Goal: Task Accomplishment & Management: Complete application form

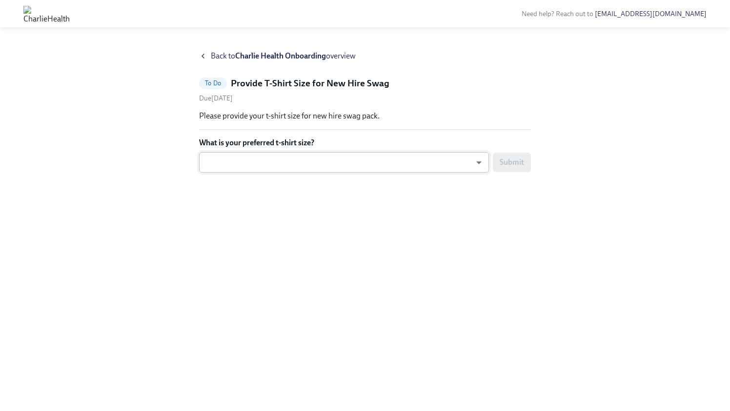
click at [477, 162] on body "Need help? Reach out to [EMAIL_ADDRESS][DOMAIN_NAME] Back to Charlie Health Onb…" at bounding box center [365, 213] width 730 height 426
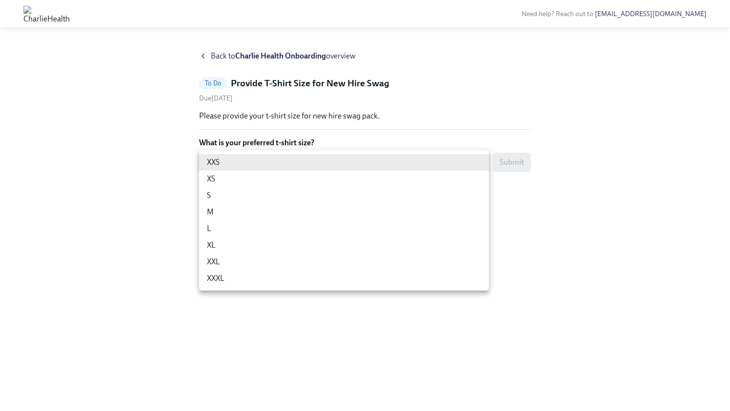
click at [219, 249] on li "XL" at bounding box center [344, 245] width 290 height 17
type input "ghyeC6wAT"
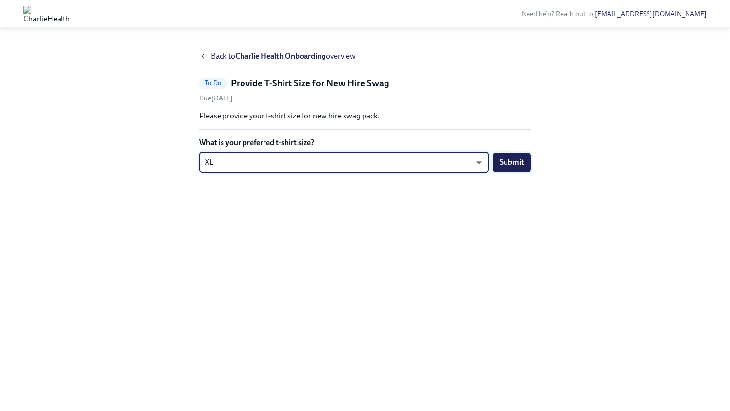
click at [511, 162] on span "Submit" at bounding box center [511, 163] width 24 height 10
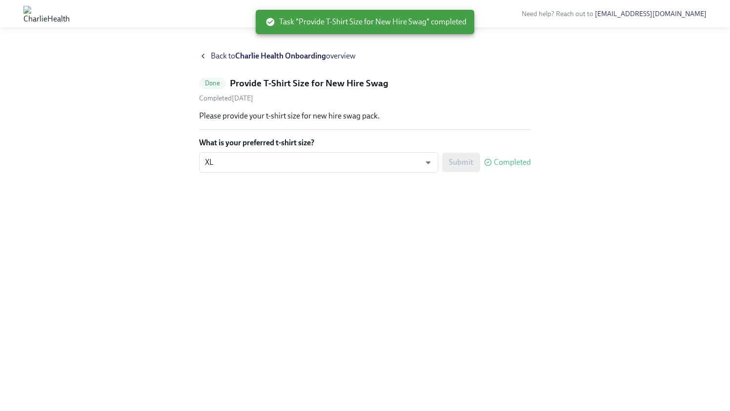
click at [259, 56] on strong "Charlie Health Onboarding" at bounding box center [280, 55] width 91 height 9
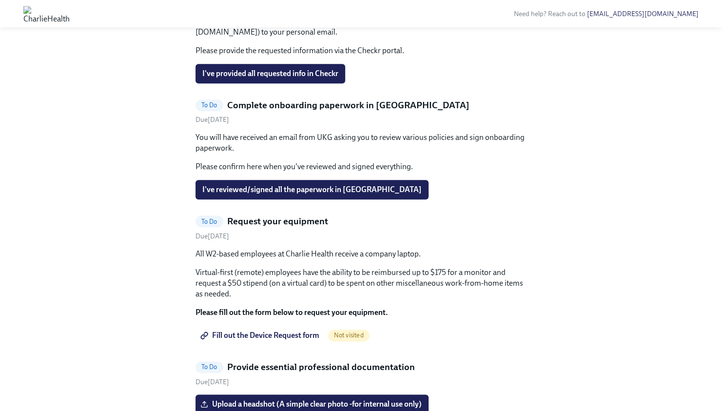
scroll to position [488, 0]
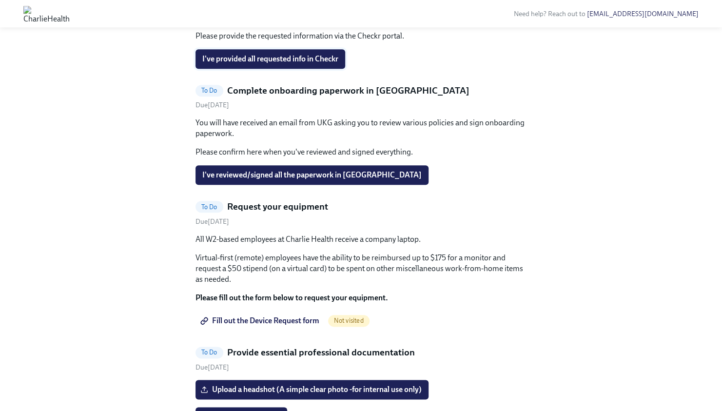
click at [268, 64] on span "I've provided all requested info in Checkr" at bounding box center [270, 59] width 136 height 10
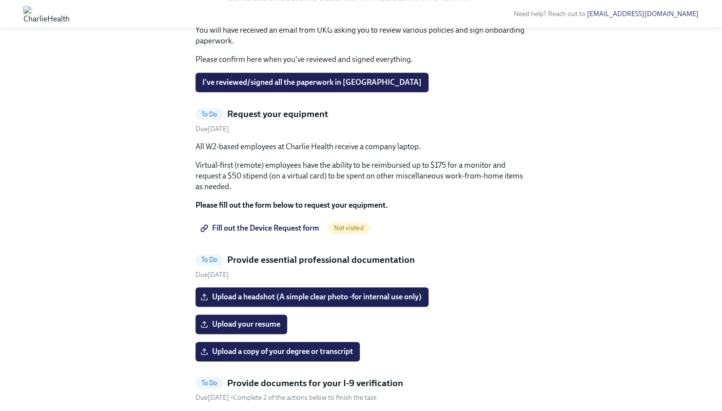
scroll to position [585, 0]
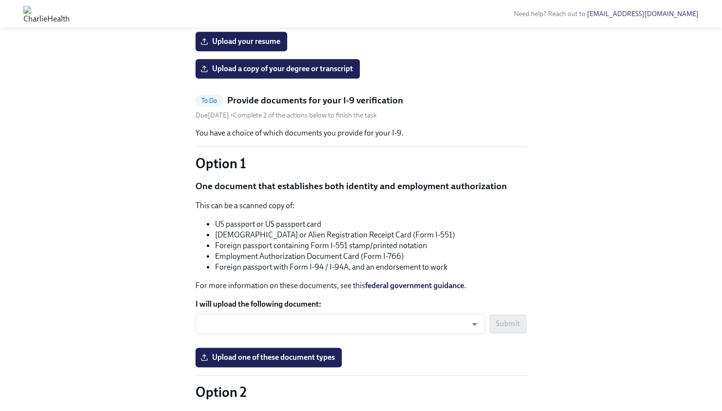
scroll to position [634, 0]
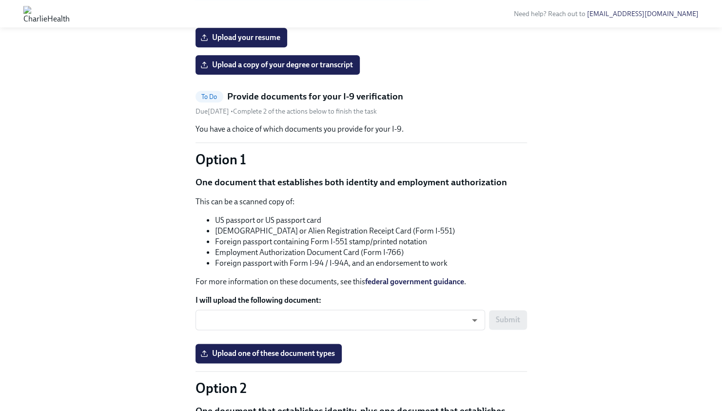
click at [313, 15] on span "Upload a headshot (A simple clear photo -for internal use only)" at bounding box center [311, 10] width 219 height 10
click at [0, 0] on input "Upload a headshot (A simple clear photo -for internal use only)" at bounding box center [0, 0] width 0 height 0
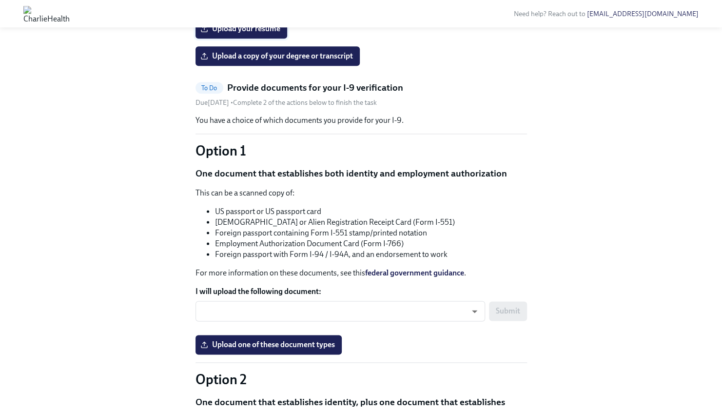
click at [268, 34] on span "Upload your resume" at bounding box center [241, 29] width 78 height 10
click at [0, 0] on input "Upload your resume" at bounding box center [0, 0] width 0 height 0
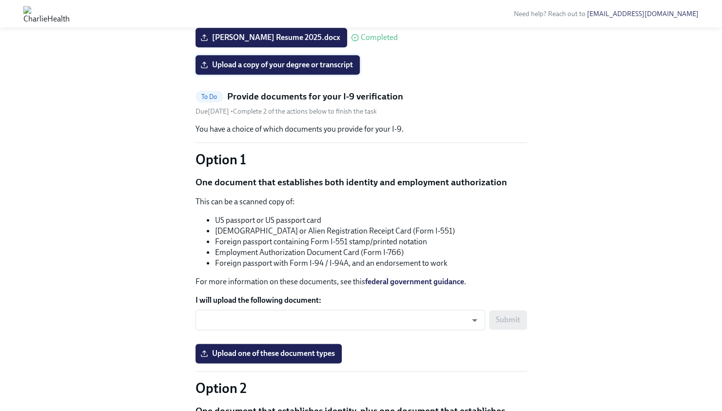
click at [296, 70] on span "Upload a copy of your degree or transcript" at bounding box center [277, 65] width 151 height 10
click at [0, 0] on input "Upload a copy of your degree or transcript" at bounding box center [0, 0] width 0 height 0
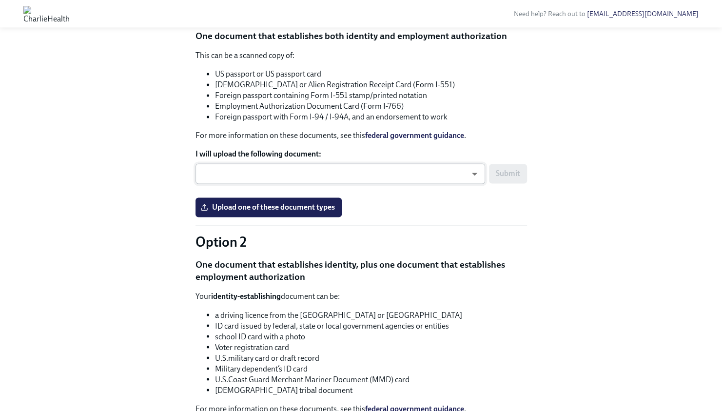
scroll to position [657, 0]
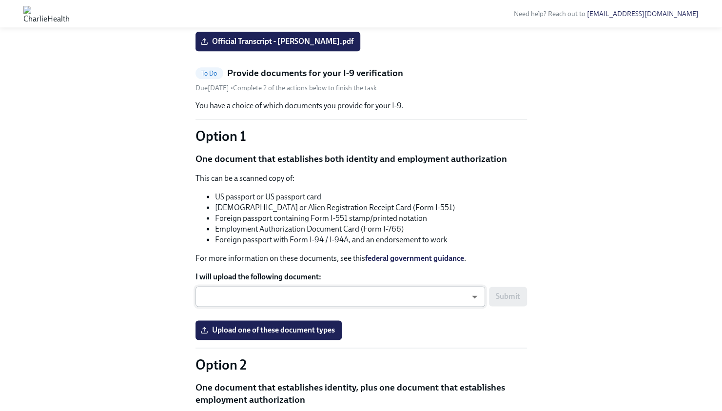
click at [458, 329] on body "Need help? Reach out to hr@charliehealth.com Hi Max! This is your personal task…" at bounding box center [361, 207] width 722 height 1729
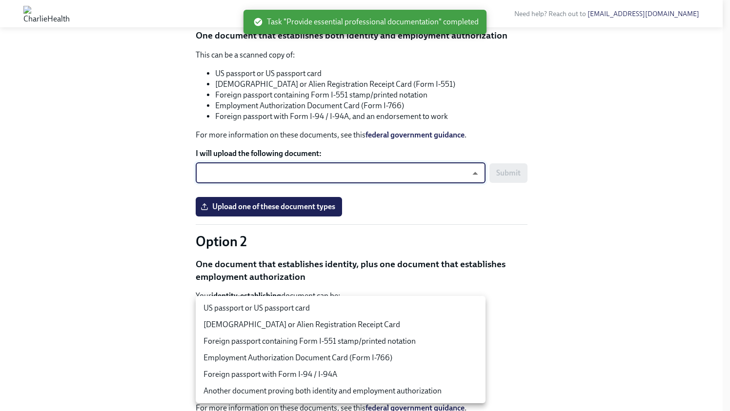
click at [283, 312] on li "US passport or US passport card" at bounding box center [341, 308] width 290 height 17
type input "tm035QtdH"
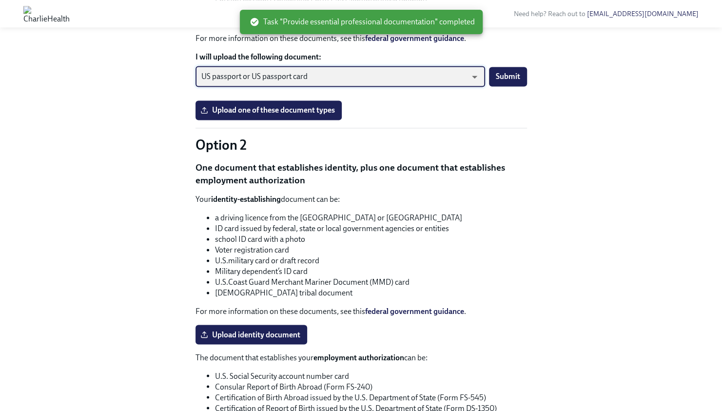
scroll to position [755, 0]
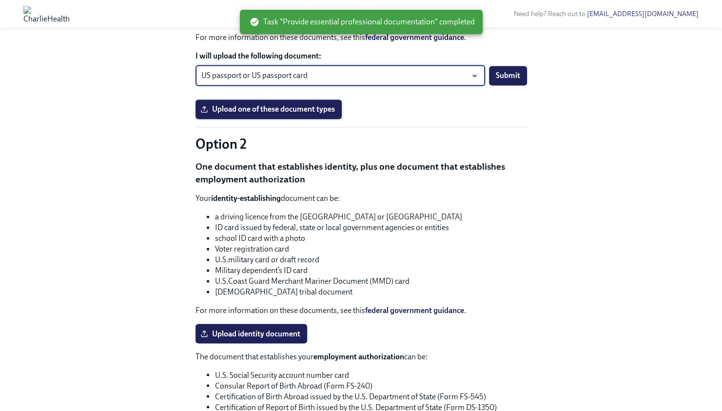
click at [277, 114] on span "Upload one of these document types" at bounding box center [268, 109] width 133 height 10
click at [0, 0] on input "Upload one of these document types" at bounding box center [0, 0] width 0 height 0
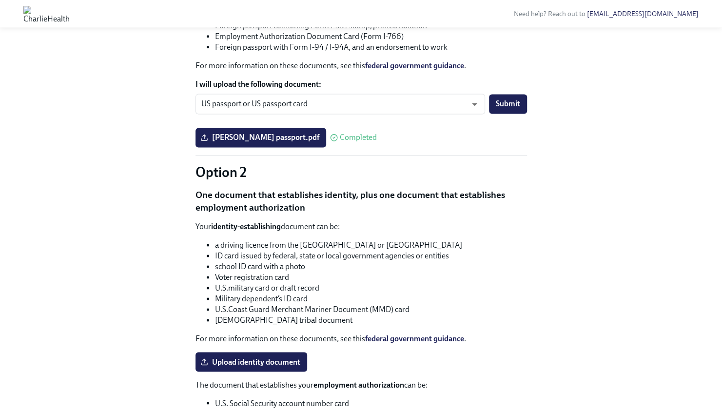
scroll to position [822, 0]
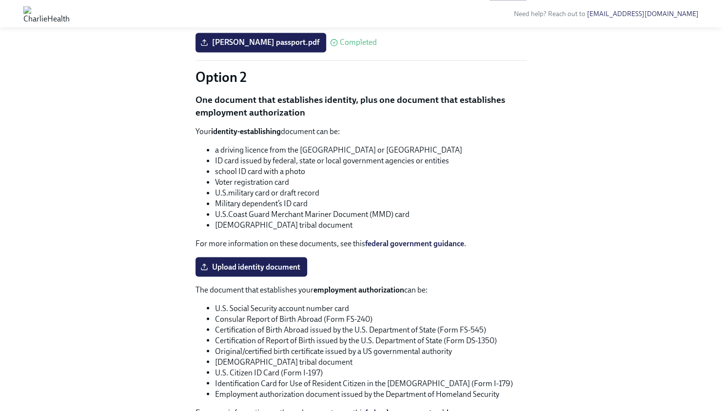
click at [510, 14] on span "Submit" at bounding box center [508, 9] width 24 height 10
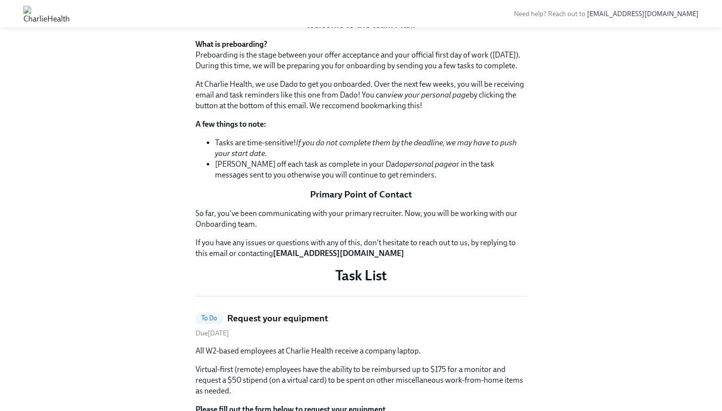
scroll to position [244, 0]
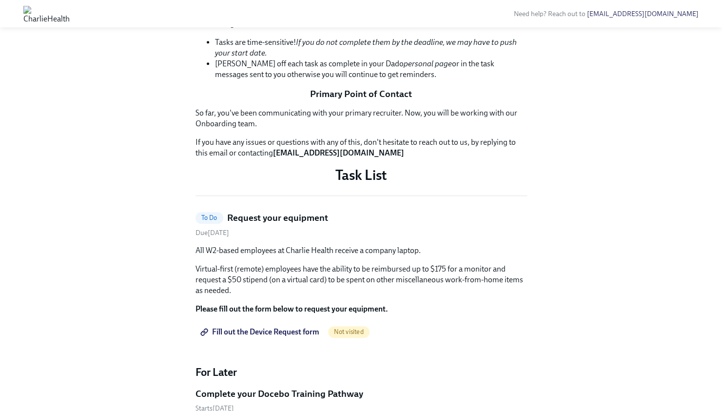
click at [277, 158] on strong "[EMAIL_ADDRESS][DOMAIN_NAME]" at bounding box center [338, 152] width 131 height 9
drag, startPoint x: 277, startPoint y: 307, endPoint x: 343, endPoint y: 308, distance: 65.8
click at [343, 158] on strong "[EMAIL_ADDRESS][DOMAIN_NAME]" at bounding box center [338, 152] width 131 height 9
drag, startPoint x: 343, startPoint y: 308, endPoint x: 336, endPoint y: 308, distance: 7.3
copy strong "[EMAIL_ADDRESS][DOMAIN_NAME]"
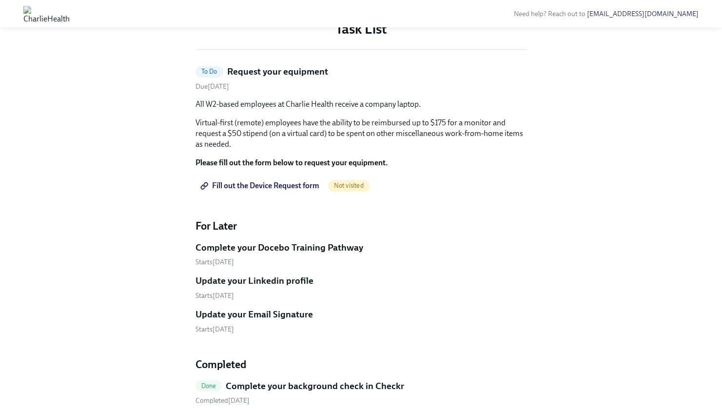
scroll to position [439, 0]
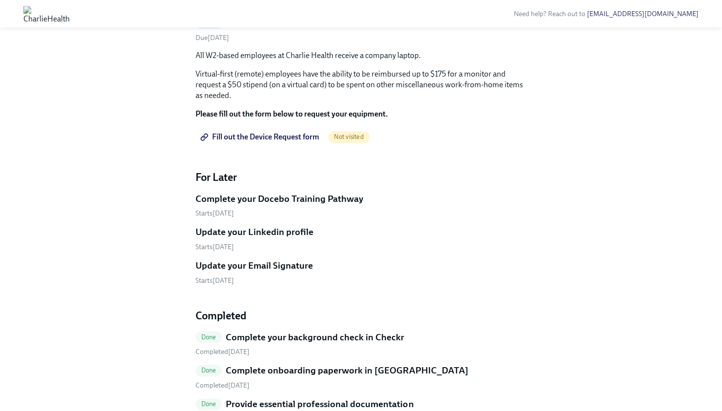
click at [464, 61] on p "All W2-based employees at Charlie Health receive a company laptop." at bounding box center [362, 55] width 332 height 11
